Goal: Communication & Community: Answer question/provide support

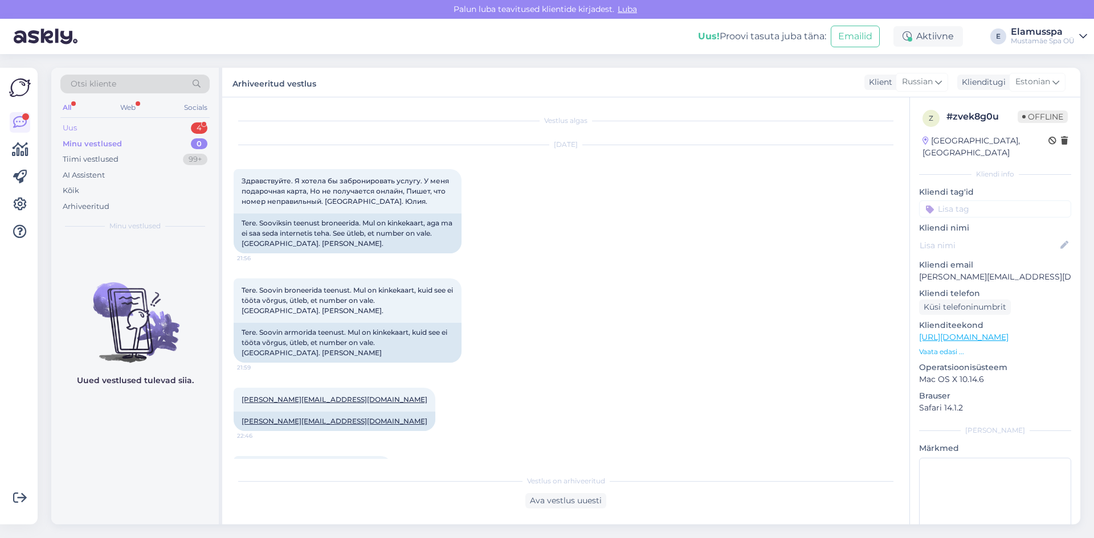
scroll to position [864, 0]
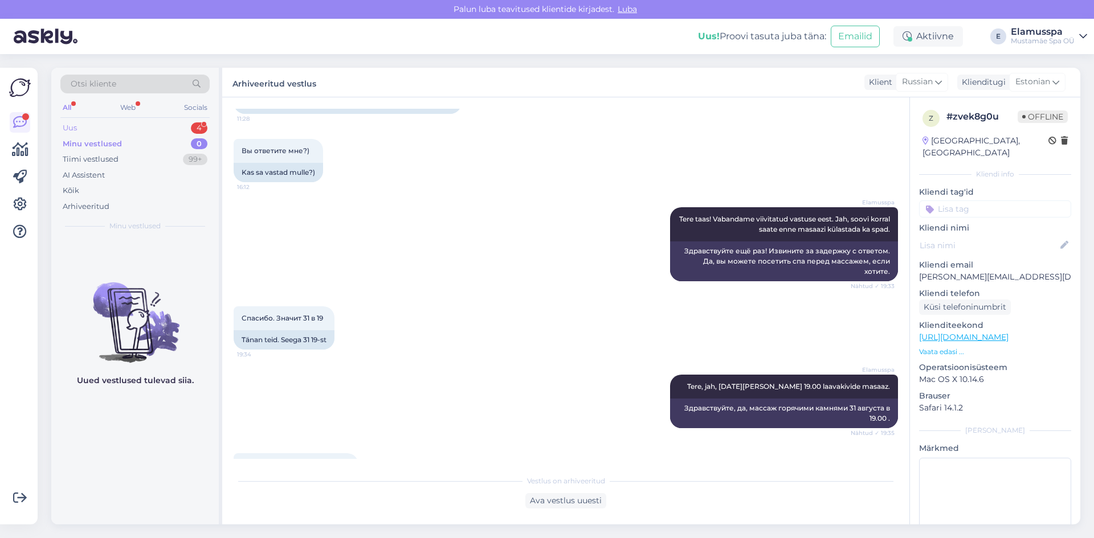
click at [185, 131] on div "Uus 4" at bounding box center [134, 128] width 149 height 16
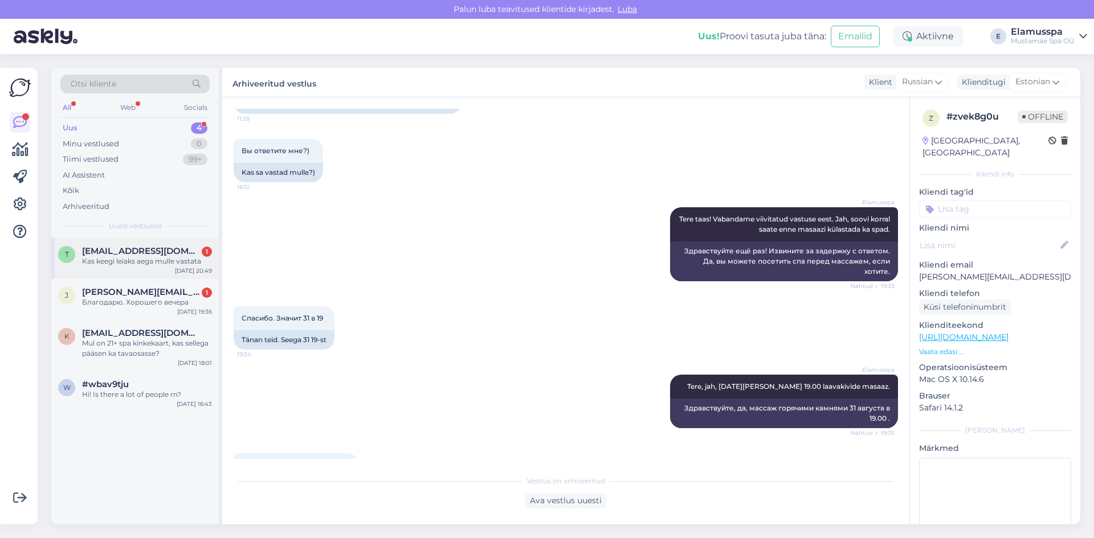
click at [169, 260] on div "Kas keegi leiaks aega mulle vastata" at bounding box center [147, 261] width 130 height 10
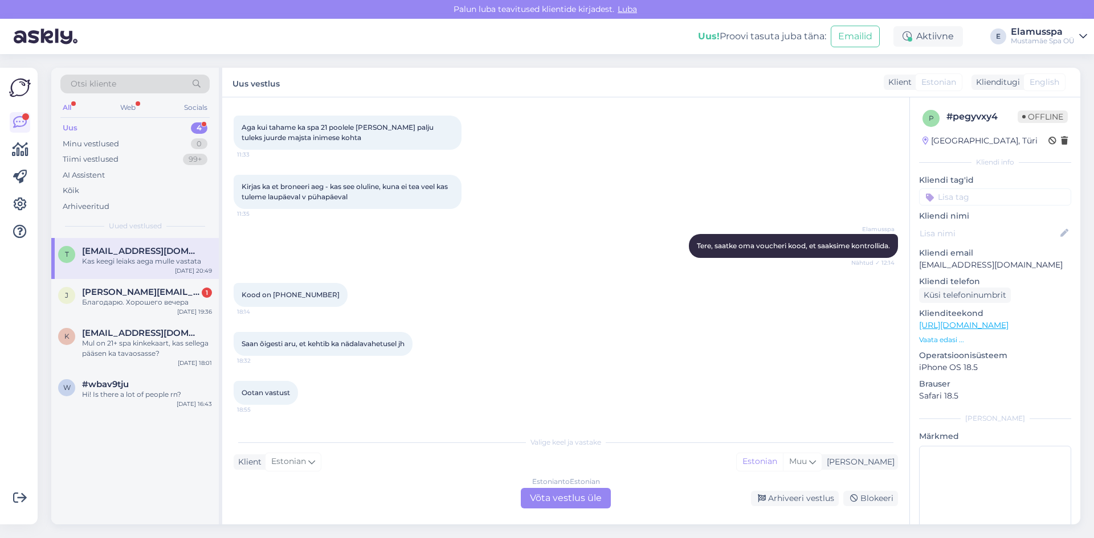
scroll to position [218, 0]
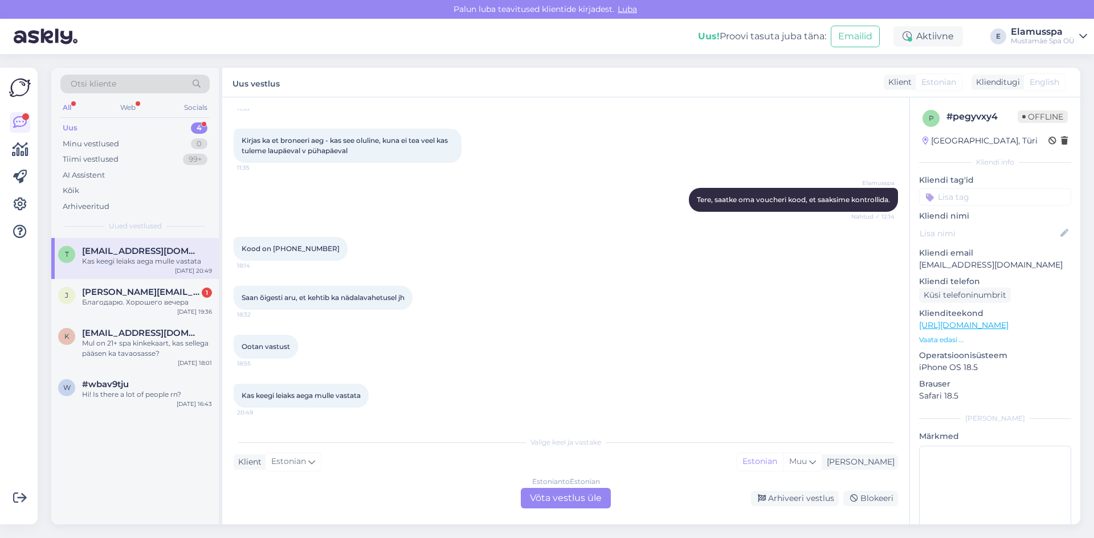
click at [540, 496] on div "Estonian to Estonian Võta vestlus üle" at bounding box center [566, 498] width 90 height 21
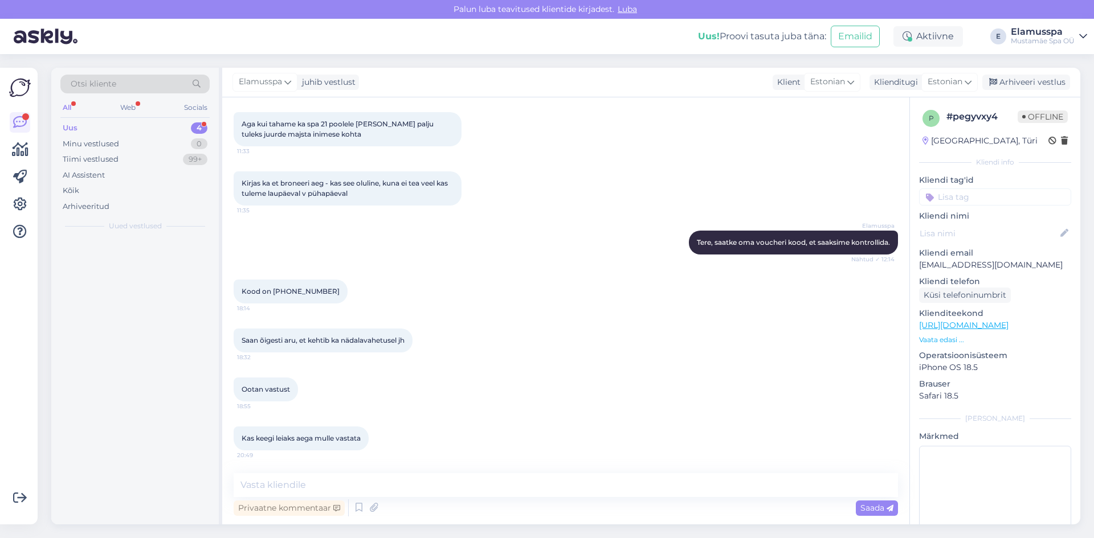
scroll to position [175, 0]
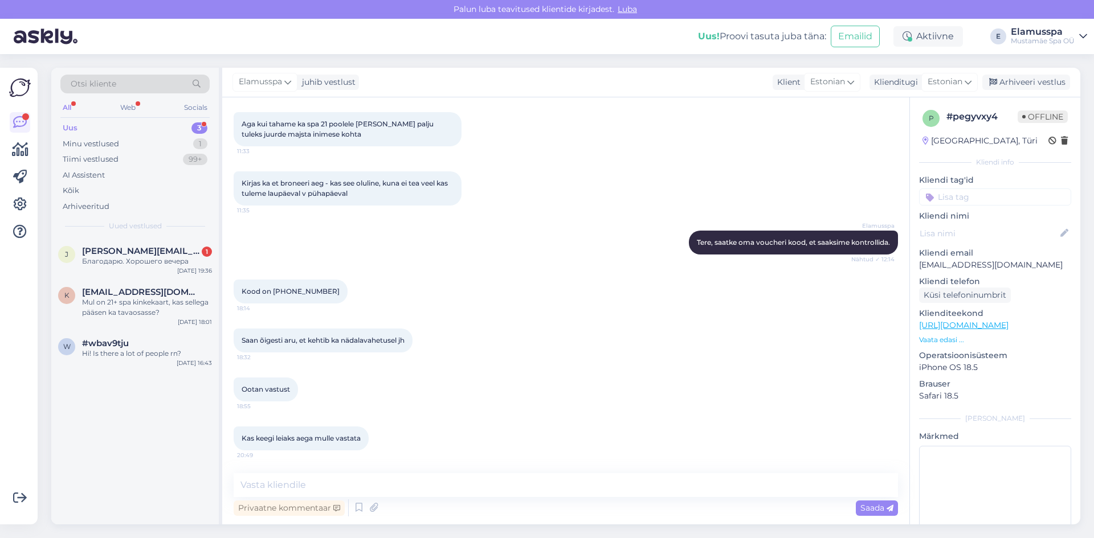
click at [432, 498] on div "Privaatne kommentaar Saada" at bounding box center [566, 508] width 664 height 22
click at [432, 490] on textarea at bounding box center [566, 485] width 664 height 24
type textarea "T"
click at [1041, 79] on div "Arhiveeri vestlus" at bounding box center [1026, 82] width 88 height 15
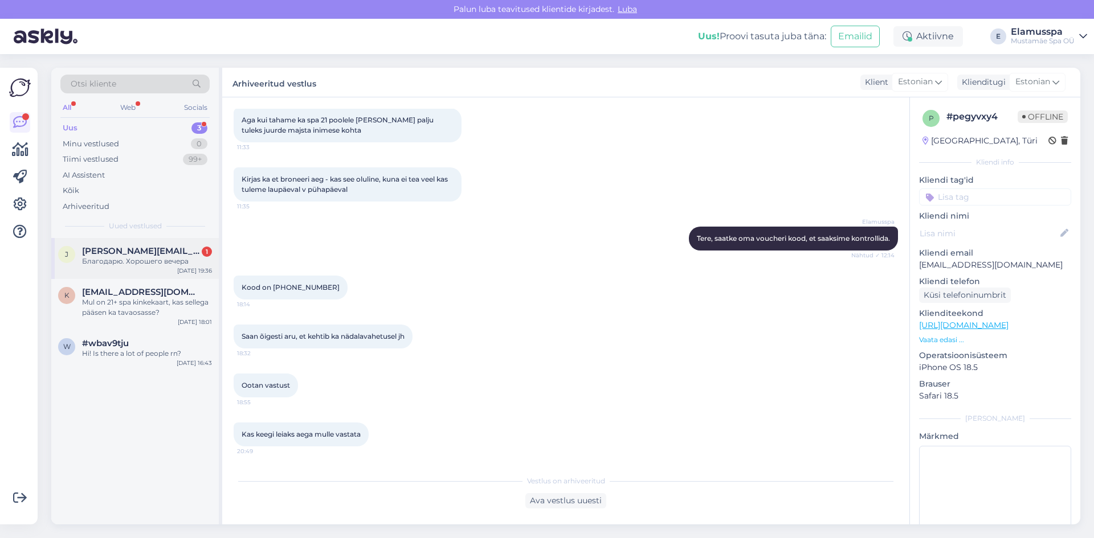
click at [163, 256] on div "Благодарю. Хорошего вечера" at bounding box center [147, 261] width 130 height 10
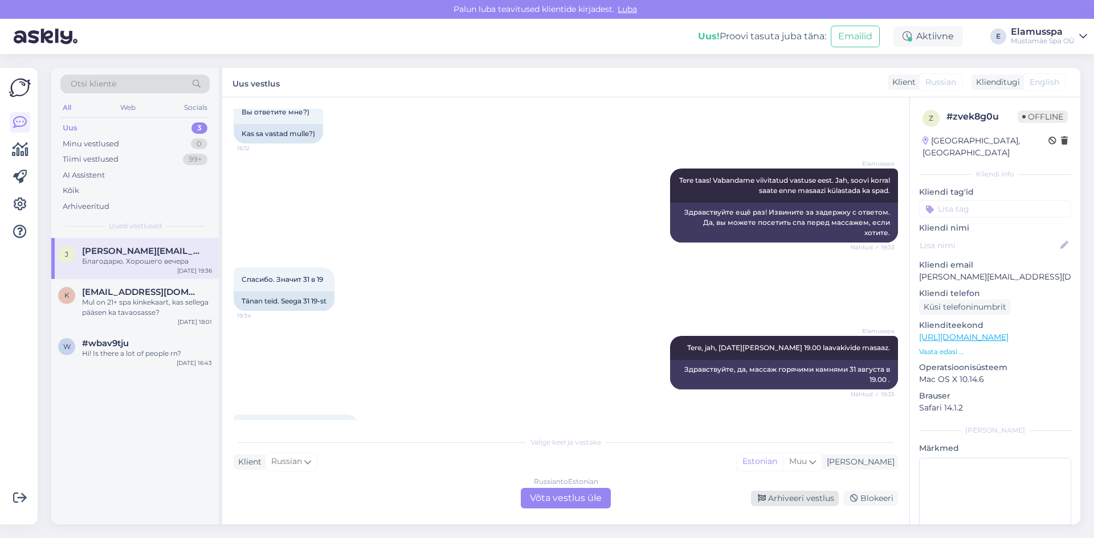
click at [806, 498] on div "Arhiveeri vestlus" at bounding box center [795, 498] width 88 height 15
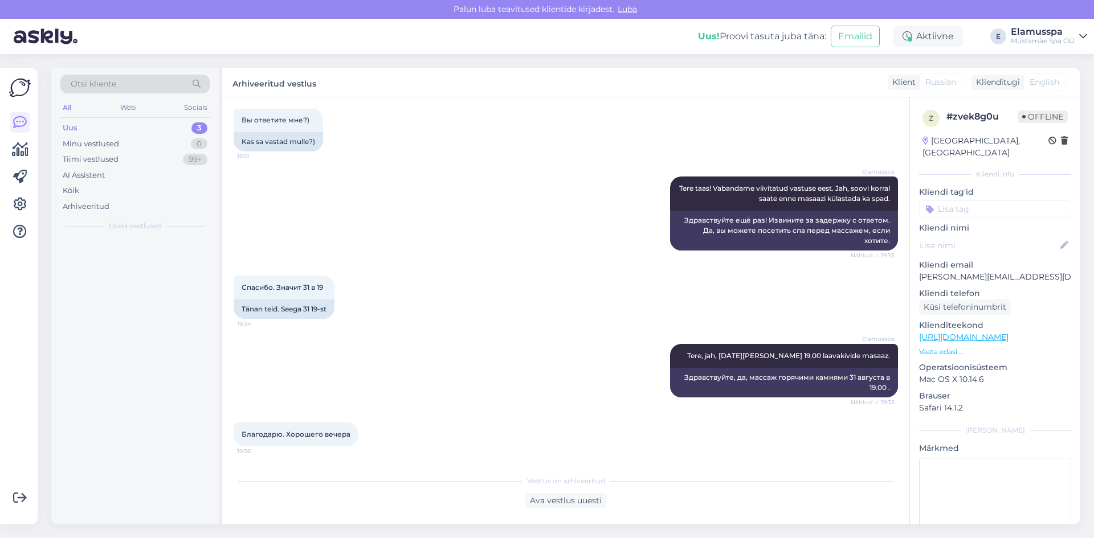
scroll to position [864, 0]
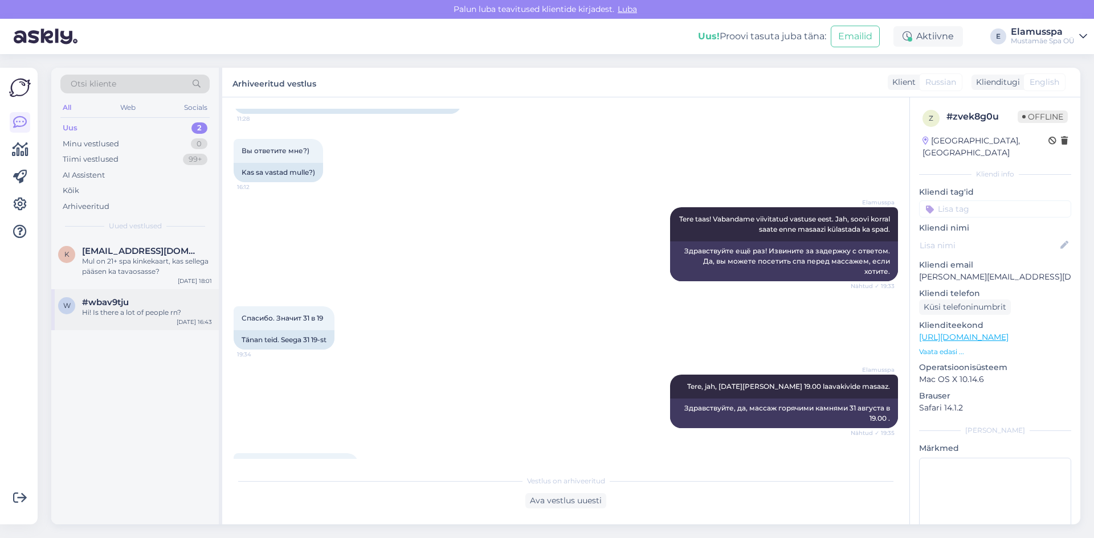
click at [160, 314] on div "Hi! Is there a lot of people rn?" at bounding box center [147, 313] width 130 height 10
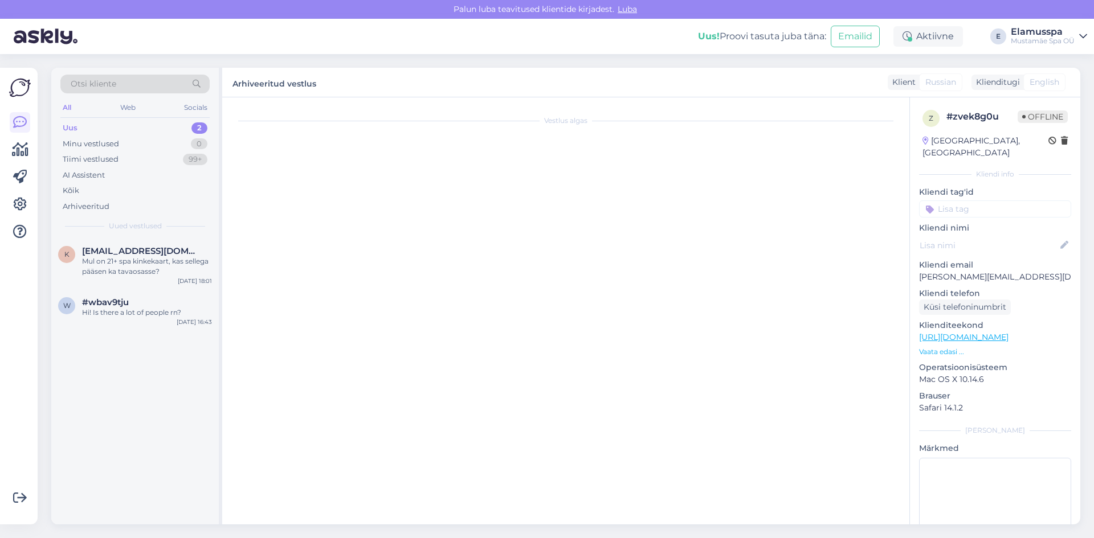
scroll to position [0, 0]
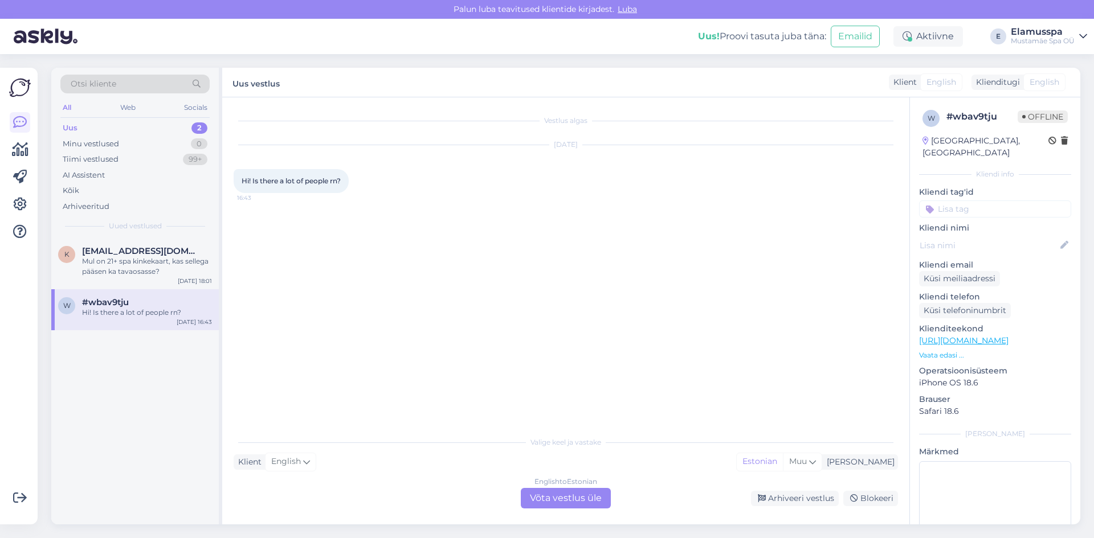
click at [591, 491] on div "English to Estonian Võta vestlus üle" at bounding box center [566, 498] width 90 height 21
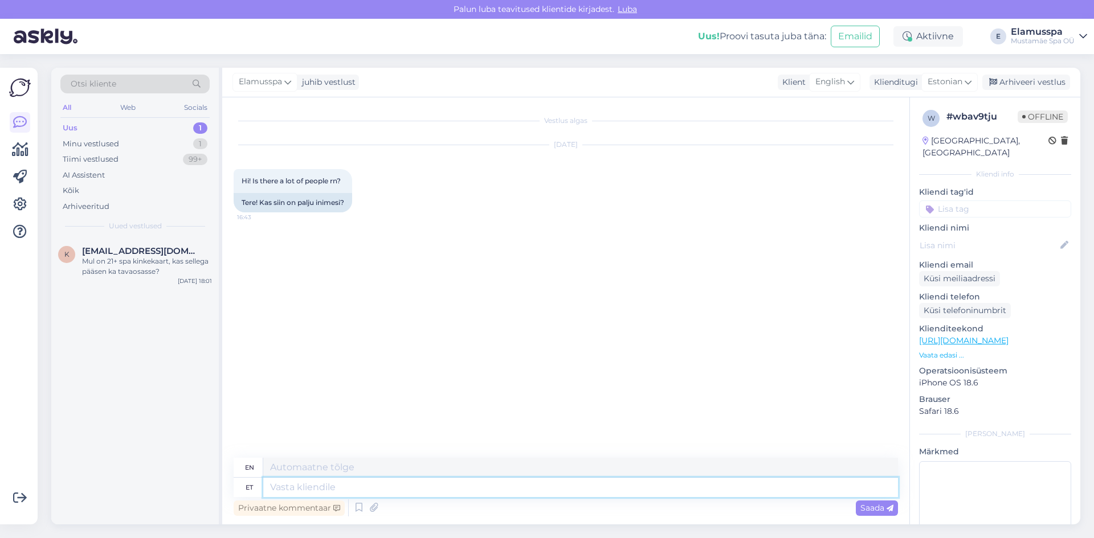
click at [543, 492] on textarea at bounding box center [580, 487] width 635 height 19
type textarea "Tere!"
type textarea "Hello!"
type textarea "Tere! Keskim"
type textarea "Hello! Average"
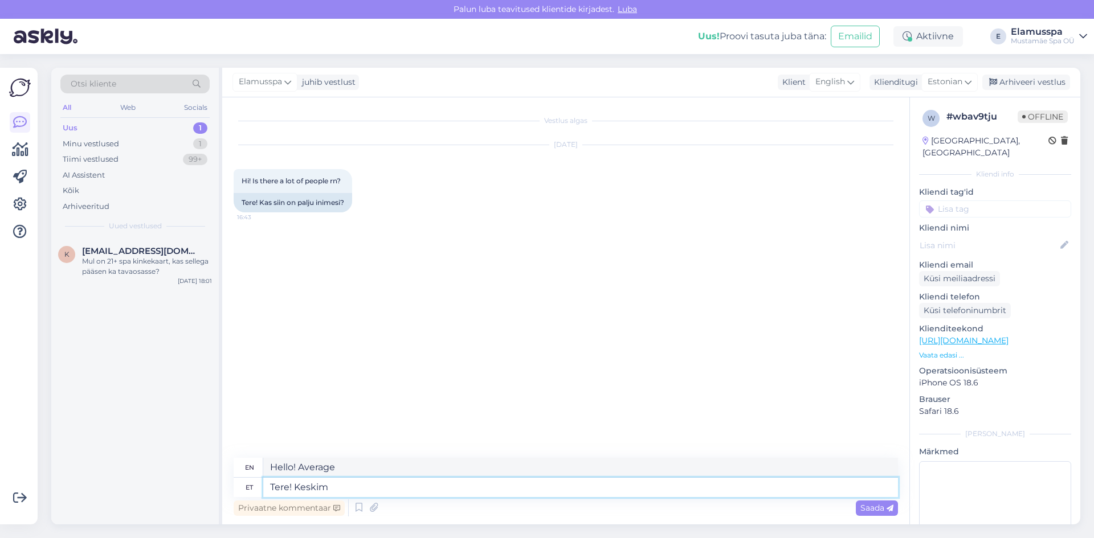
type textarea "Tere! Keski"
type textarea "Hello! Middle"
type textarea "Tere! [GEOGRAPHIC_DATA]"
type textarea "Hello! Central"
type textarea "Tere! [GEOGRAPHIC_DATA]"
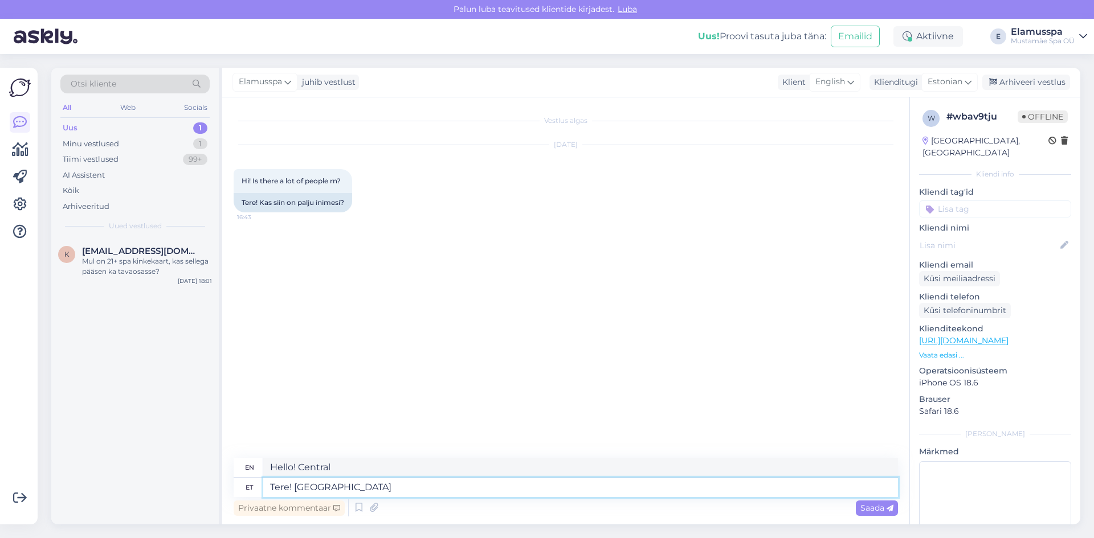
type textarea "Hello! Average"
type textarea "Tere! Keskmine täituvus."
type textarea "Hello! Average occupancy."
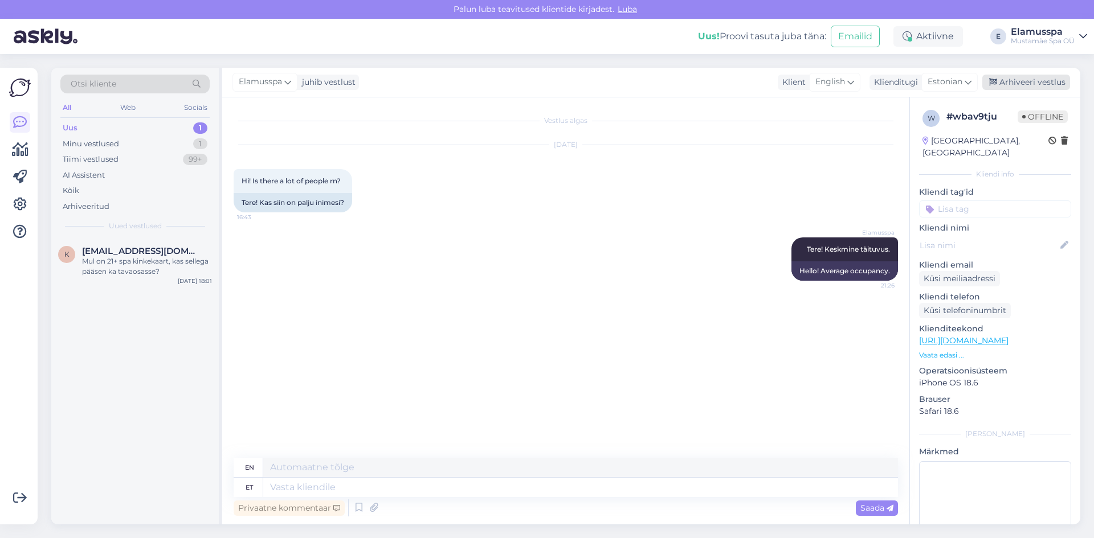
click at [1034, 80] on div "Arhiveeri vestlus" at bounding box center [1026, 82] width 88 height 15
